Goal: Transaction & Acquisition: Purchase product/service

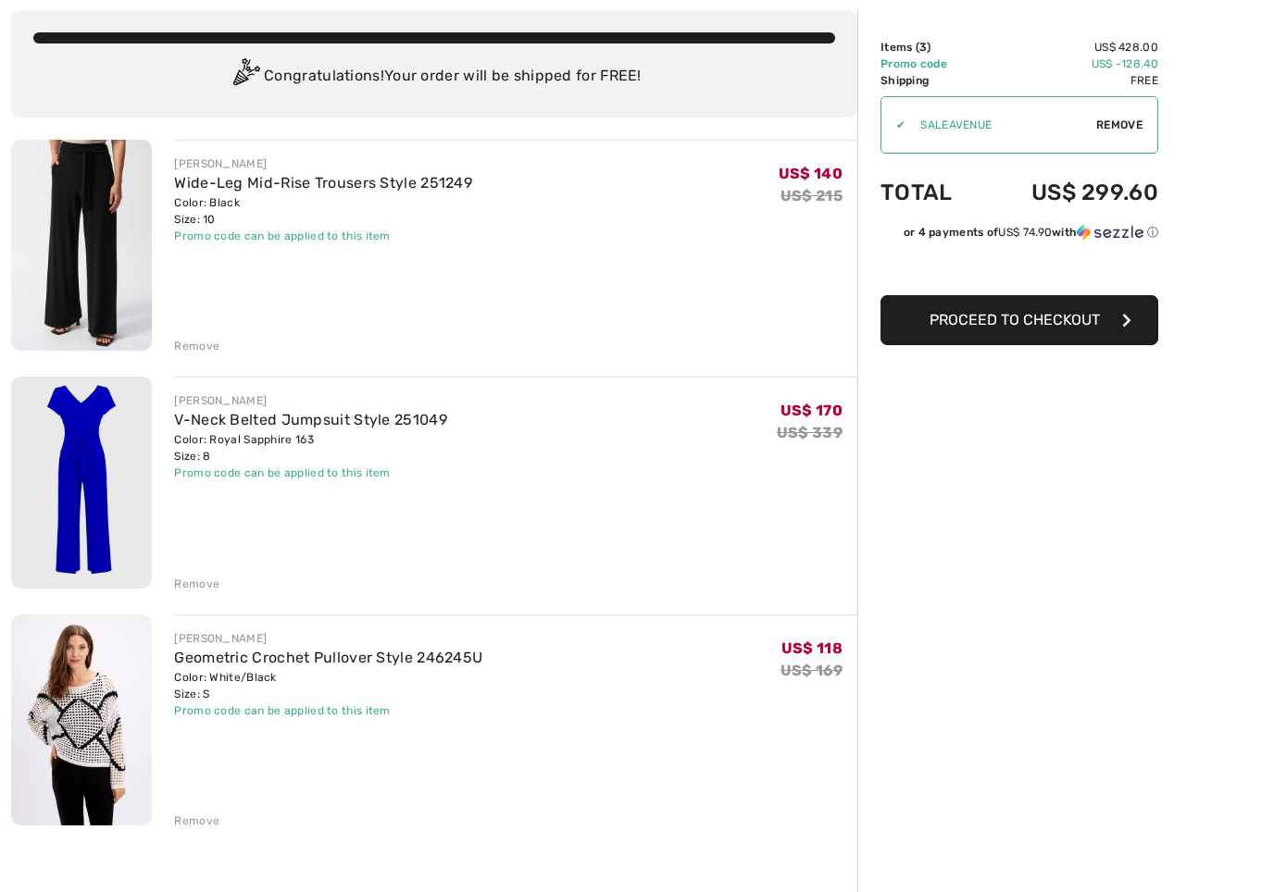
scroll to position [103, 0]
click at [185, 615] on div "[PERSON_NAME] Geometric Crochet Pullover Style 246245U Color: White/Black Size:…" at bounding box center [515, 722] width 683 height 215
click at [208, 588] on div "Remove" at bounding box center [196, 584] width 45 height 17
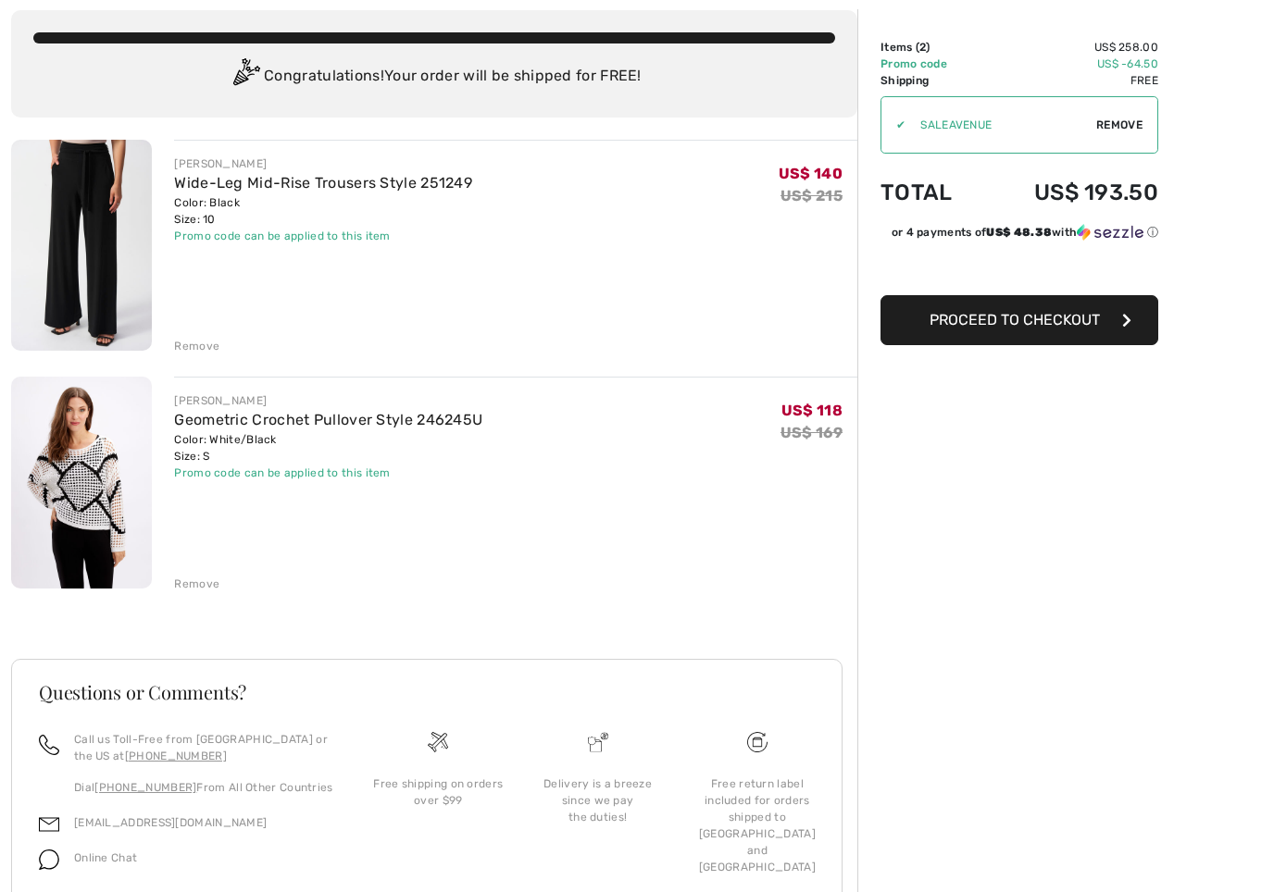
click at [336, 167] on div "[PERSON_NAME]" at bounding box center [323, 164] width 298 height 17
click at [294, 189] on link "Wide-Leg Mid-Rise Trousers Style 251249" at bounding box center [323, 183] width 298 height 18
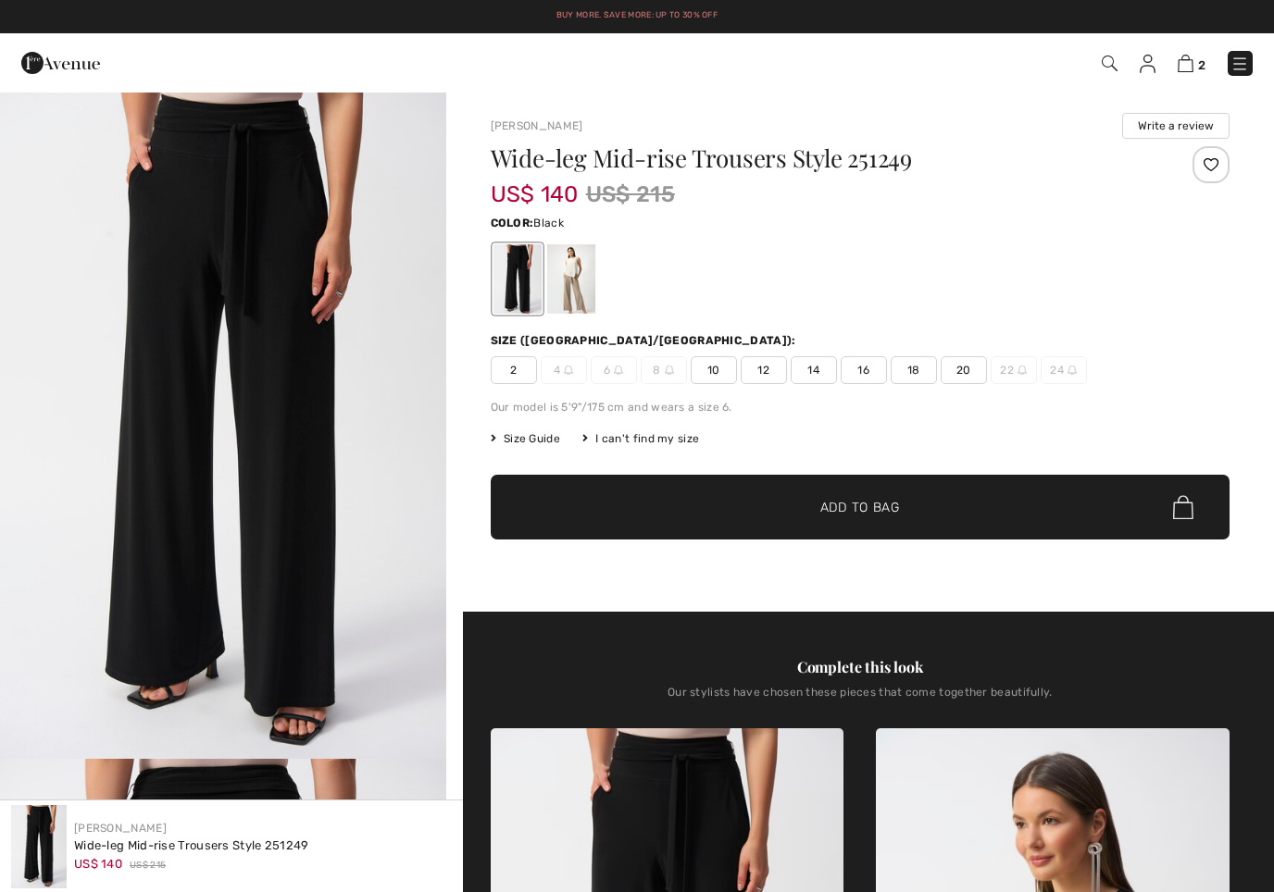
checkbox input "true"
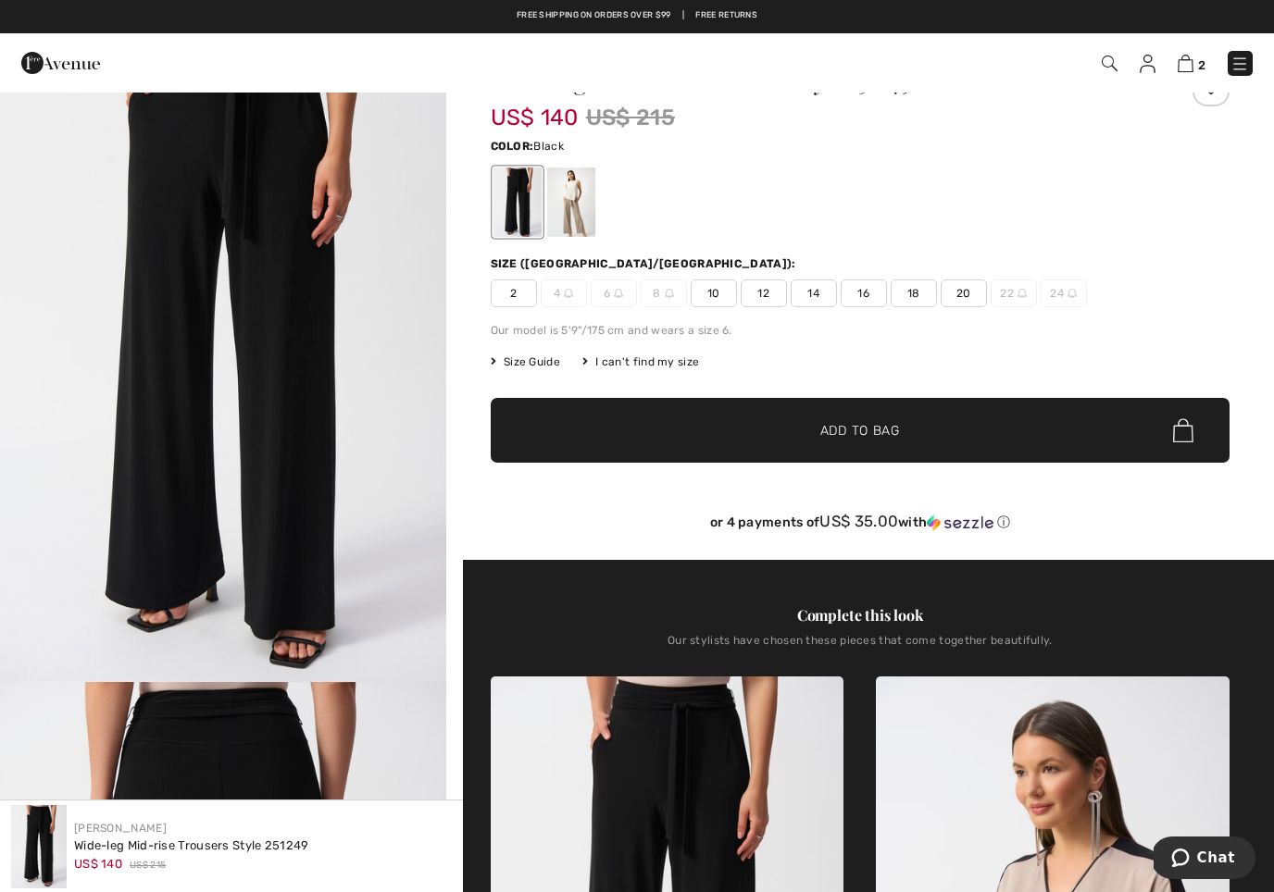
scroll to position [78, 0]
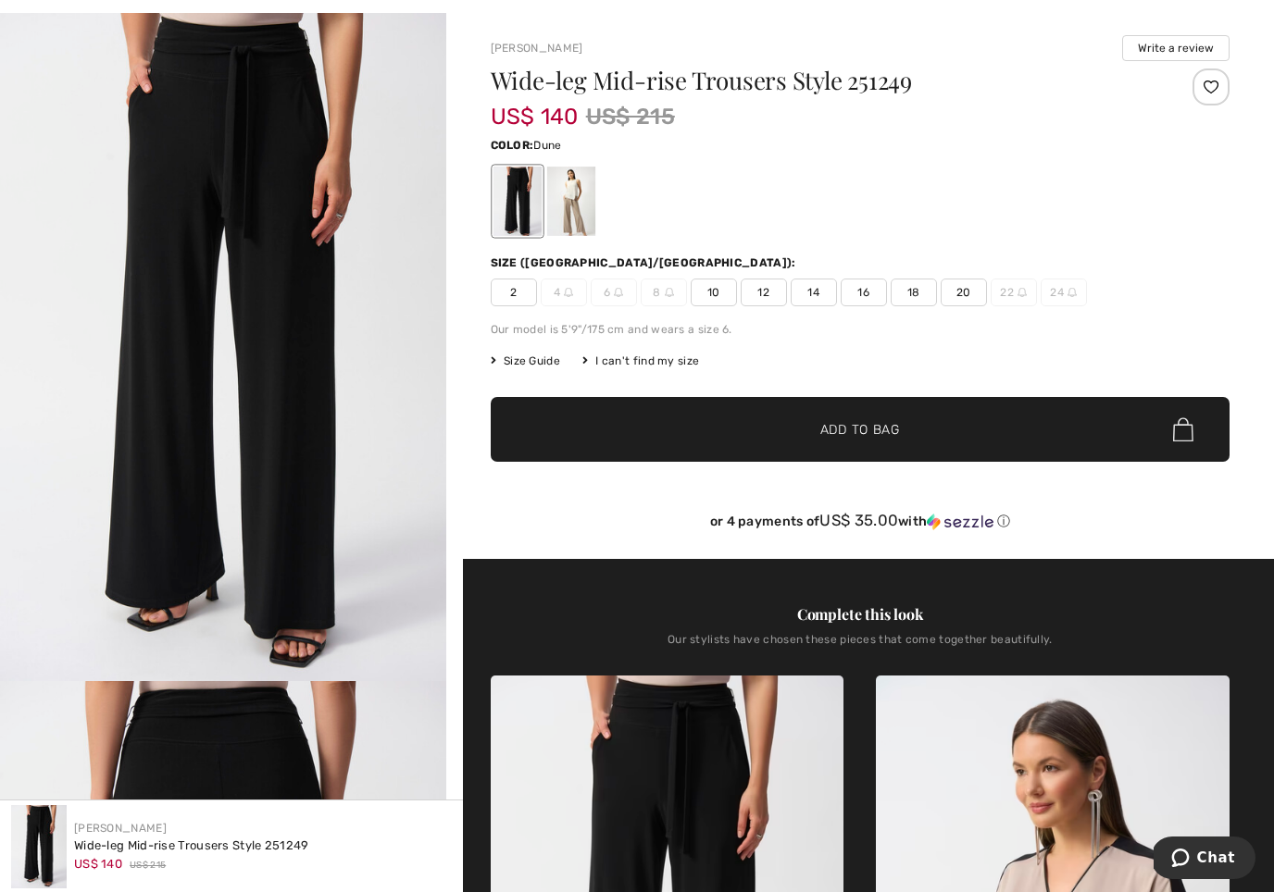
click at [578, 204] on div at bounding box center [570, 201] width 48 height 69
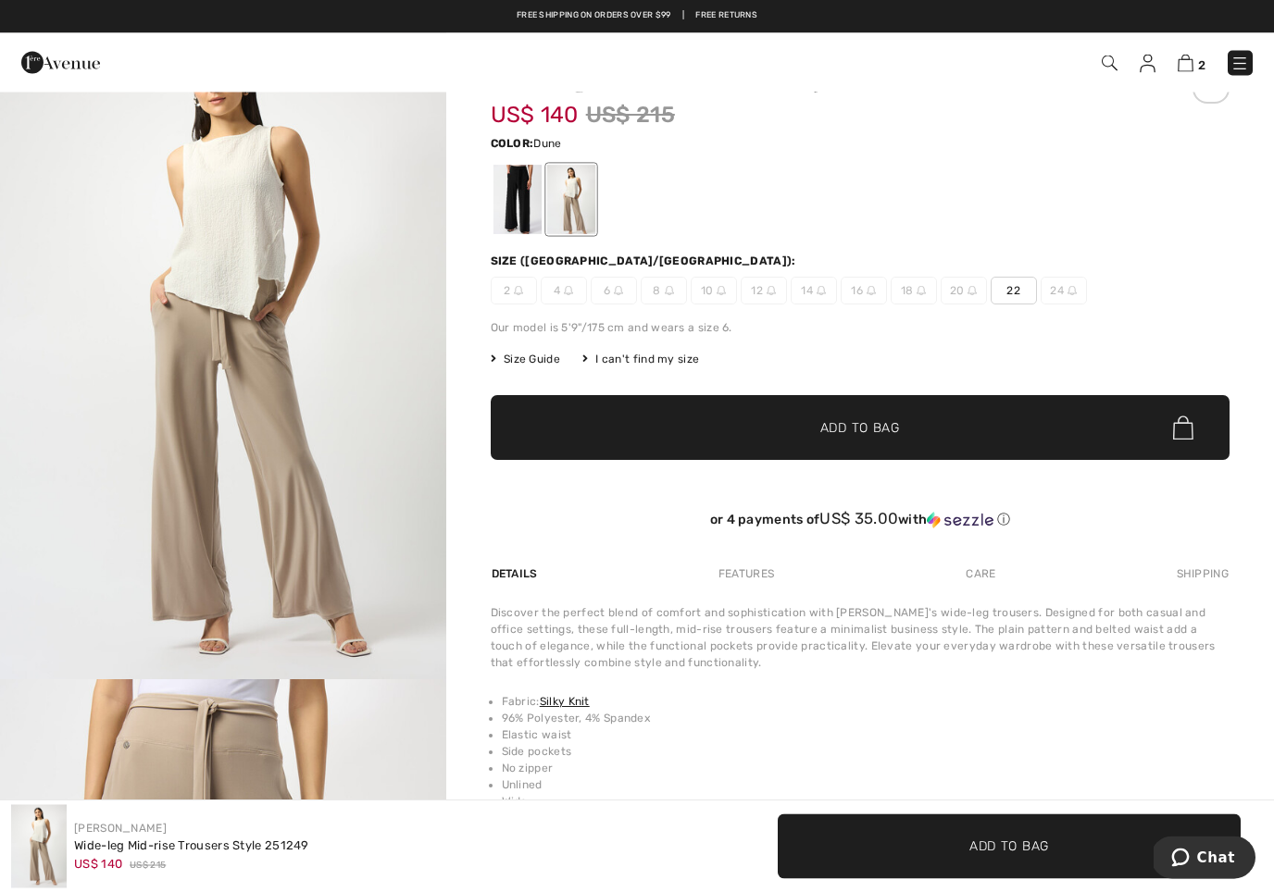
scroll to position [0, 0]
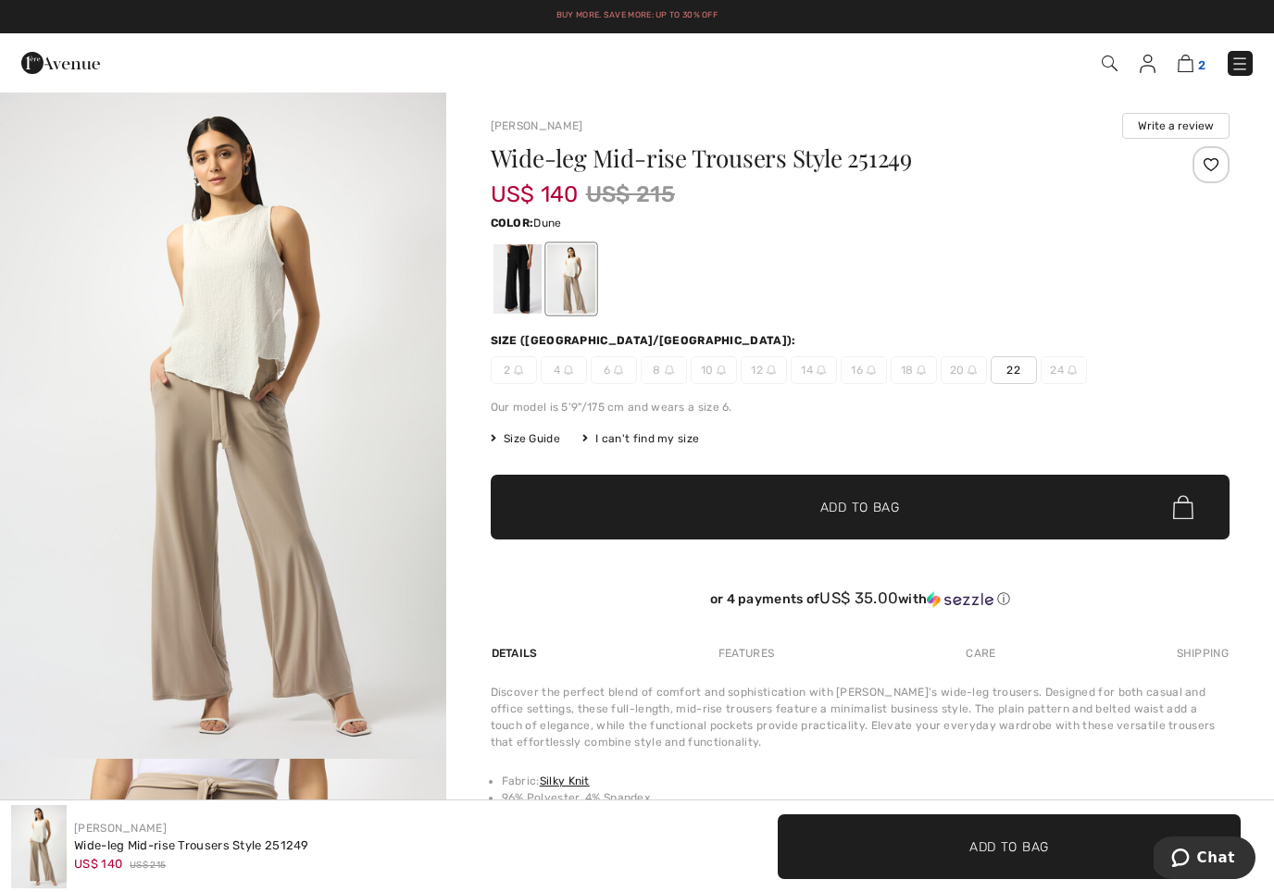
click at [1186, 70] on img at bounding box center [1185, 64] width 16 height 18
